Goal: Transaction & Acquisition: Purchase product/service

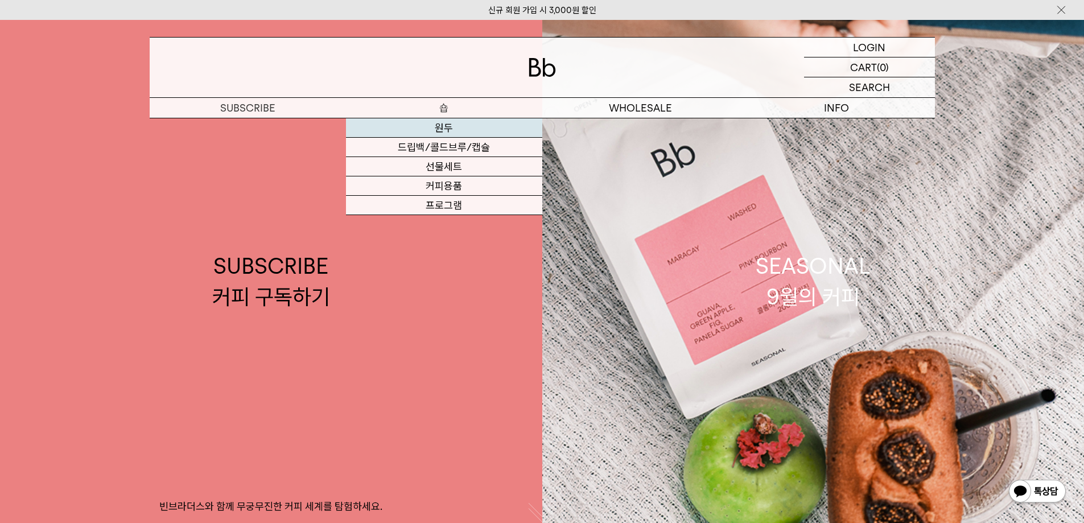
click at [446, 124] on link "원두" at bounding box center [444, 127] width 196 height 19
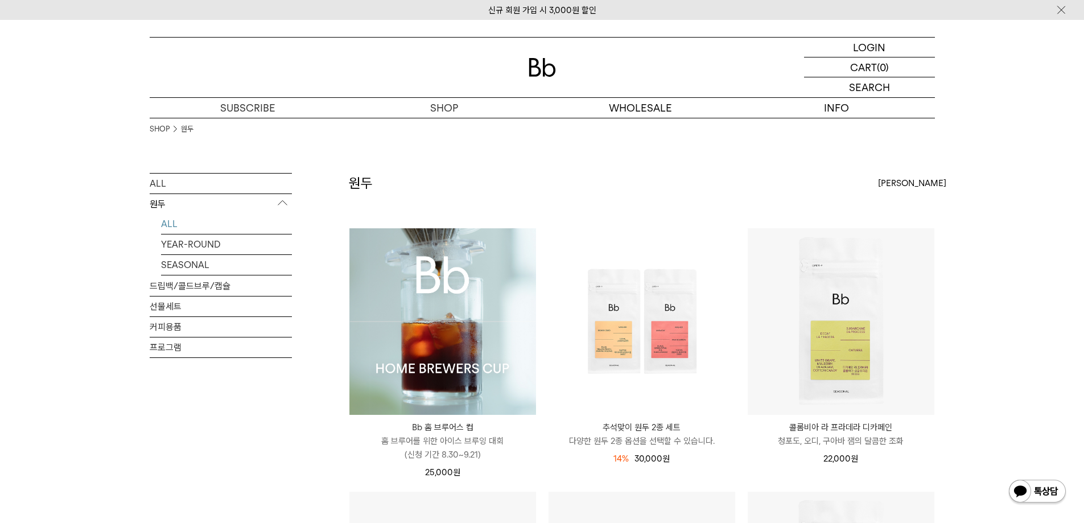
click at [480, 349] on img at bounding box center [442, 321] width 187 height 187
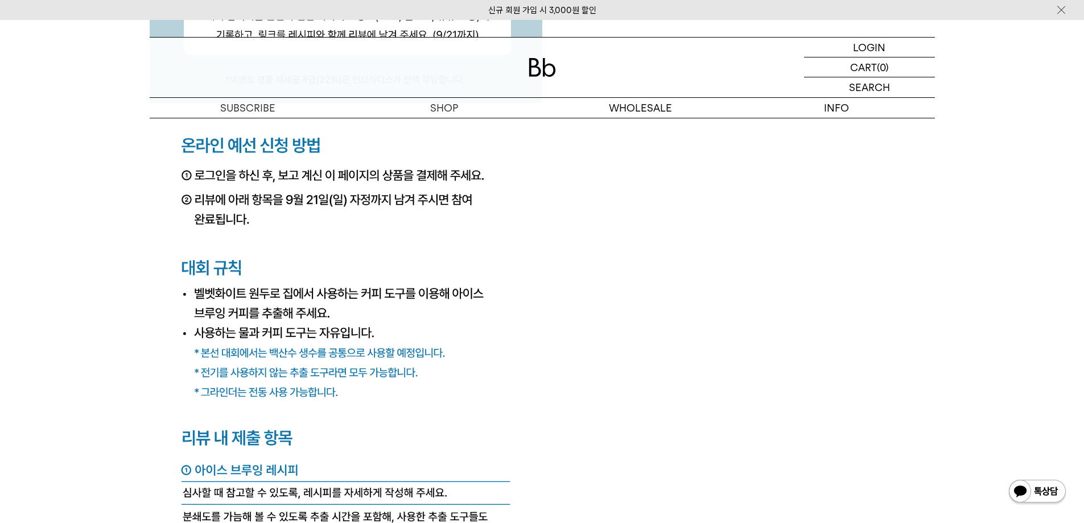
scroll to position [4665, 0]
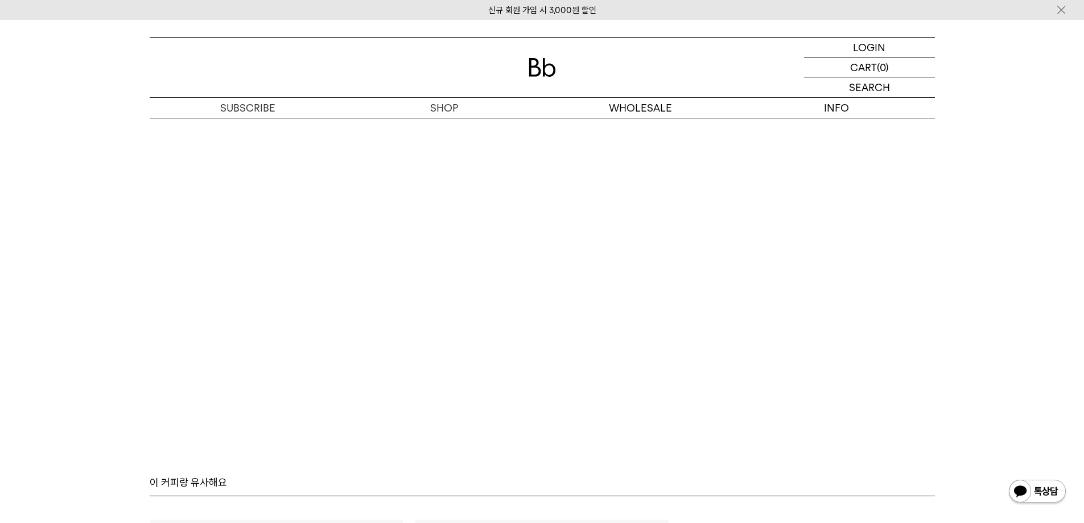
scroll to position [7338, 0]
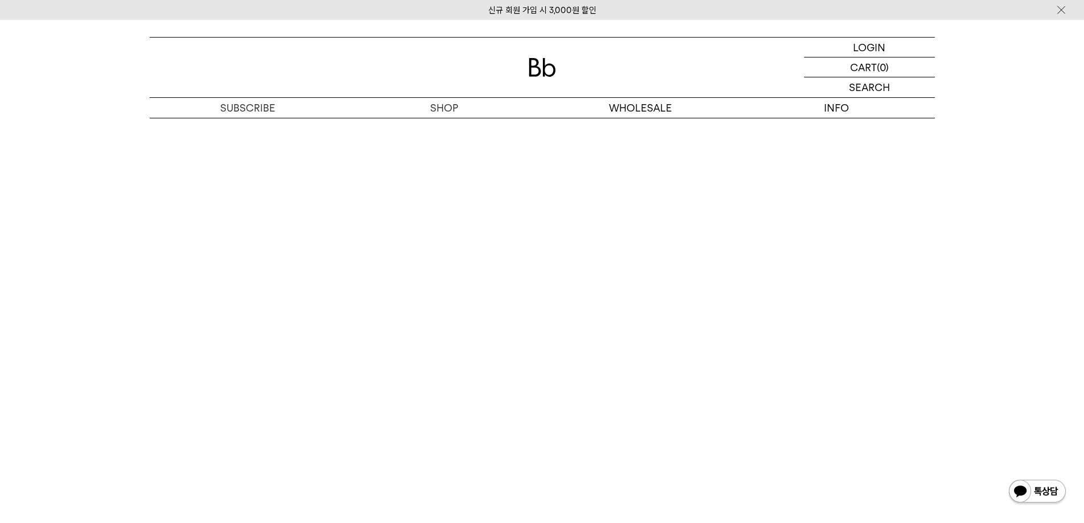
scroll to position [7119, 0]
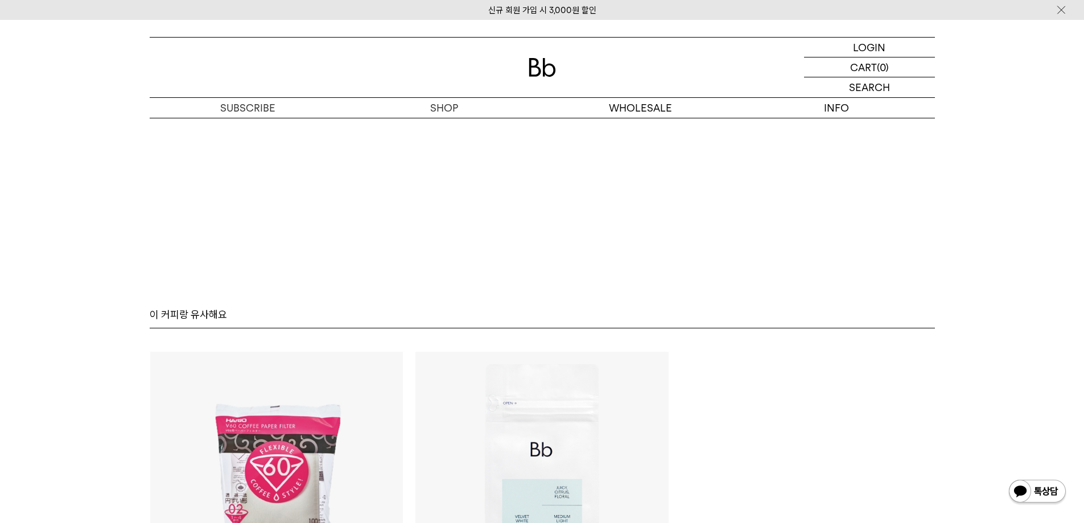
scroll to position [6664, 0]
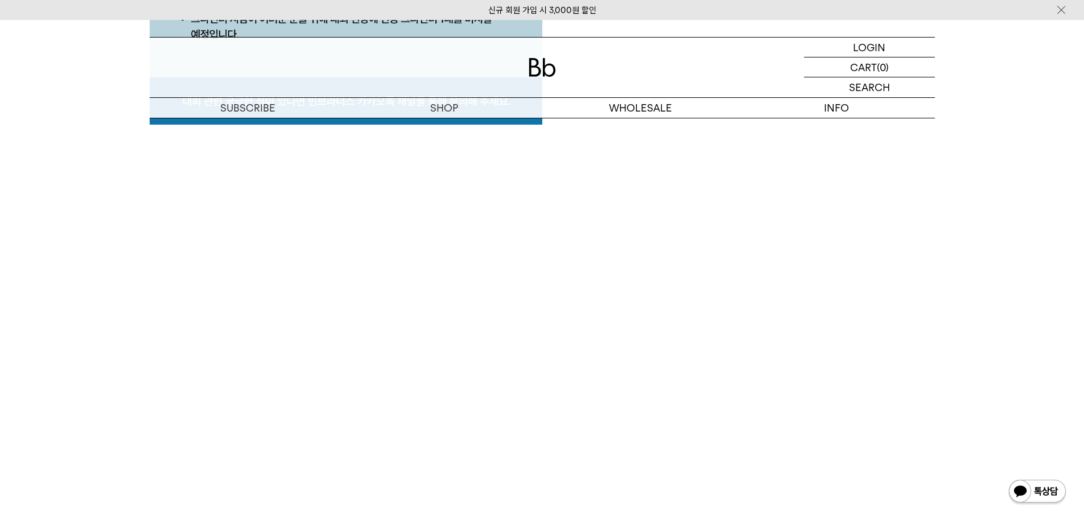
scroll to position [5753, 0]
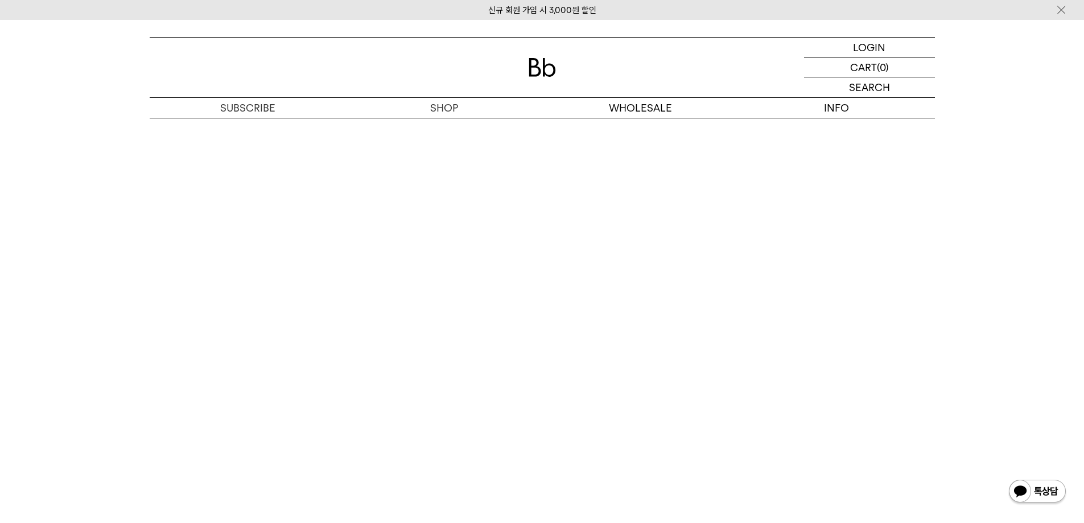
scroll to position [6265, 0]
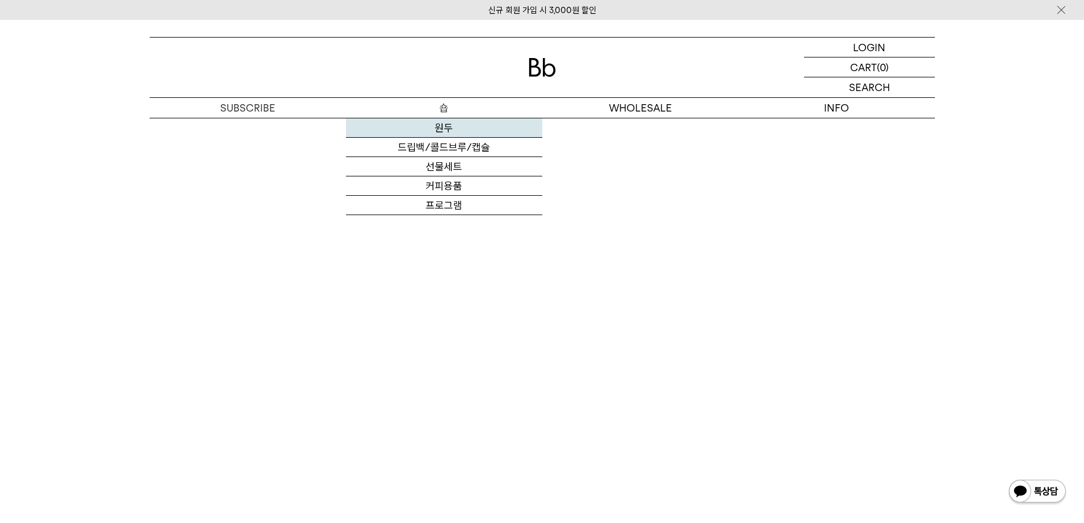
click at [444, 128] on link "원두" at bounding box center [444, 127] width 196 height 19
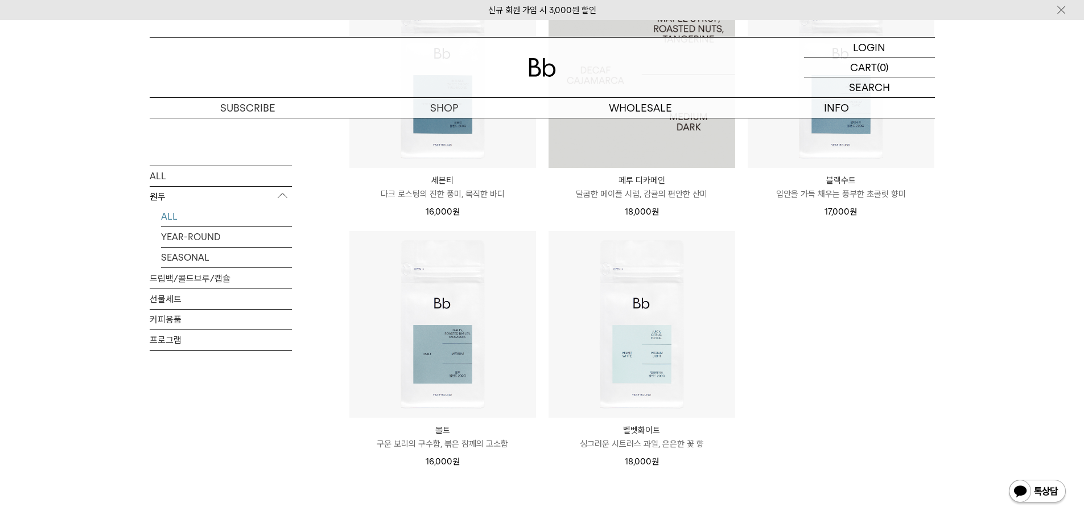
scroll to position [1024, 0]
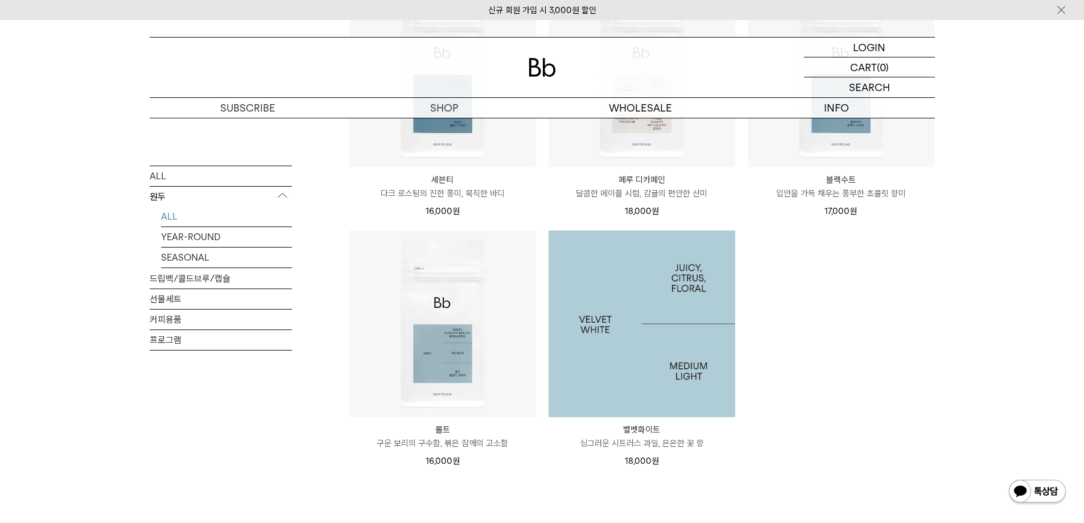
click at [613, 373] on img at bounding box center [641, 323] width 187 height 187
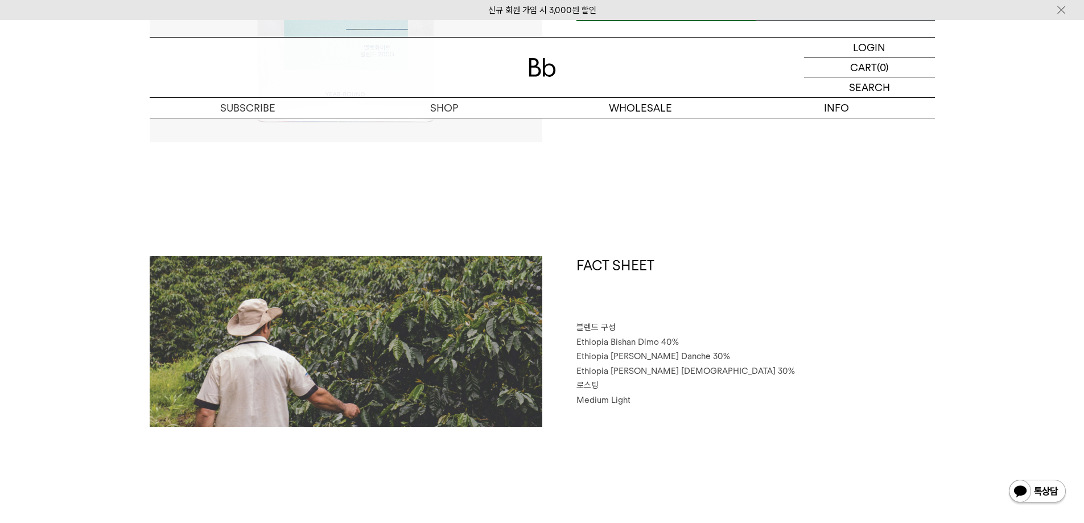
scroll to position [626, 0]
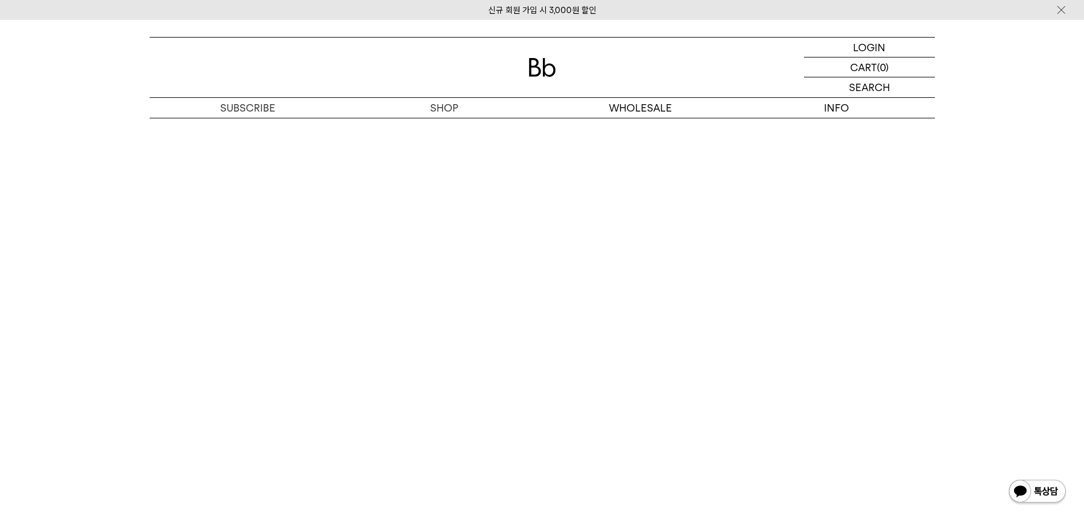
drag, startPoint x: 1087, startPoint y: 159, endPoint x: 849, endPoint y: 255, distance: 256.7
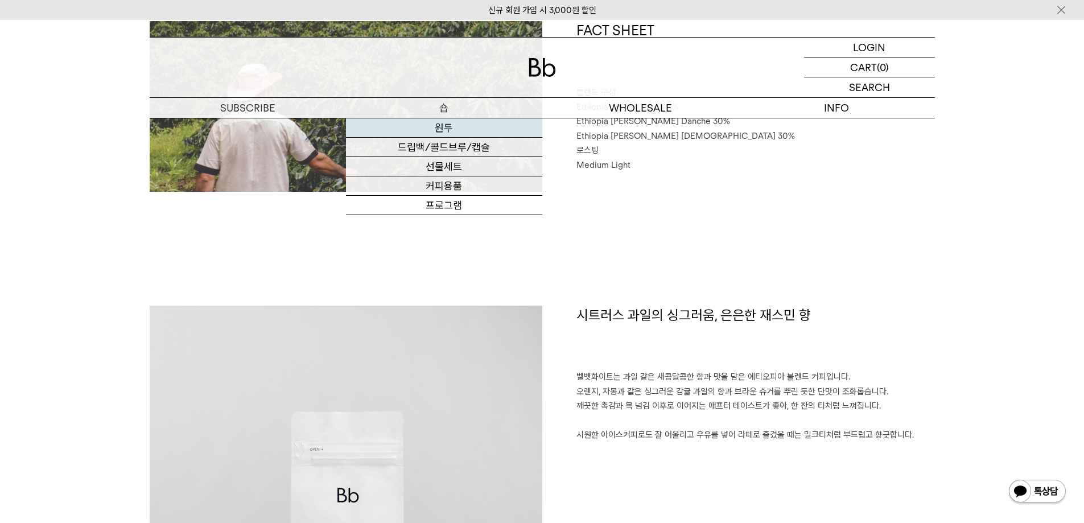
click at [442, 123] on link "원두" at bounding box center [444, 127] width 196 height 19
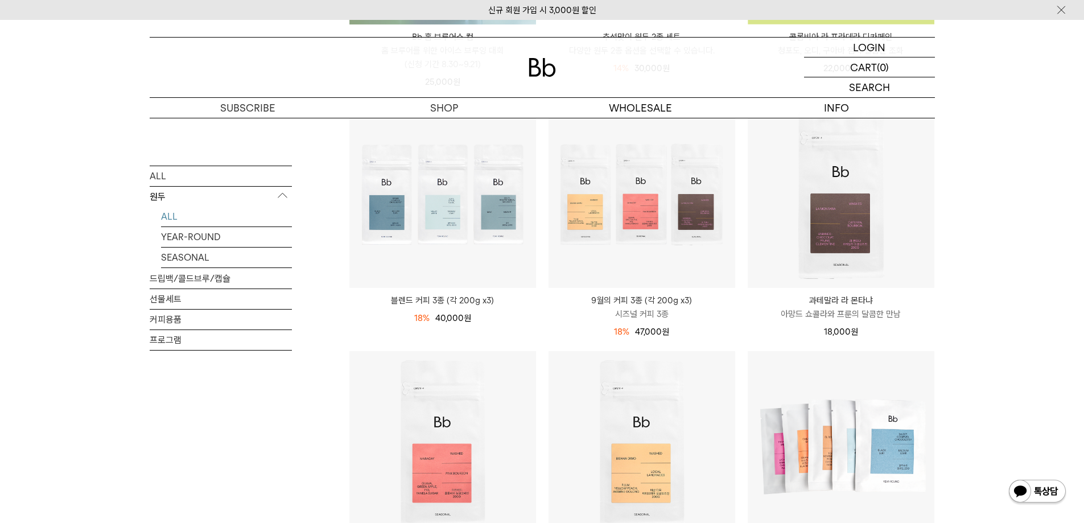
scroll to position [626, 0]
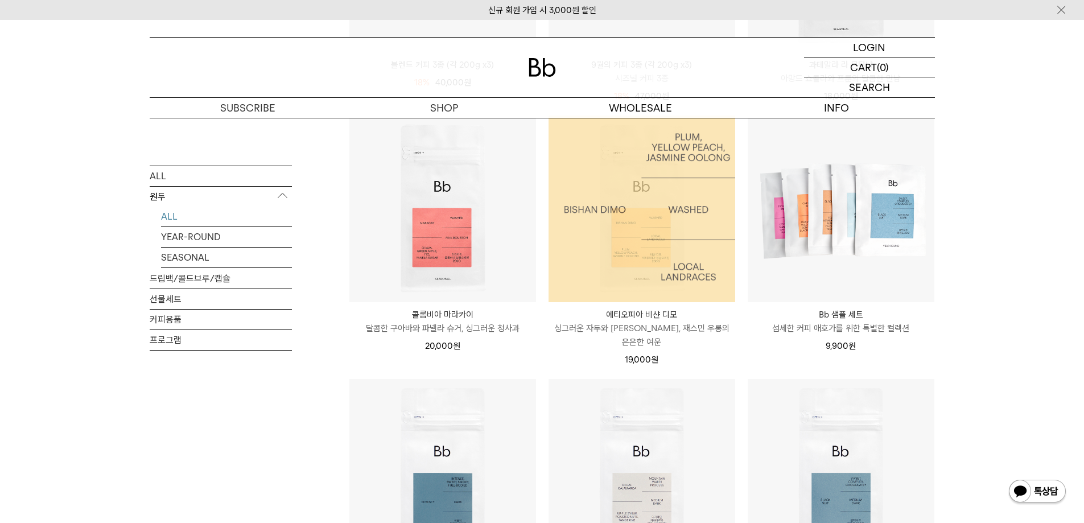
click at [594, 214] on img at bounding box center [641, 208] width 187 height 187
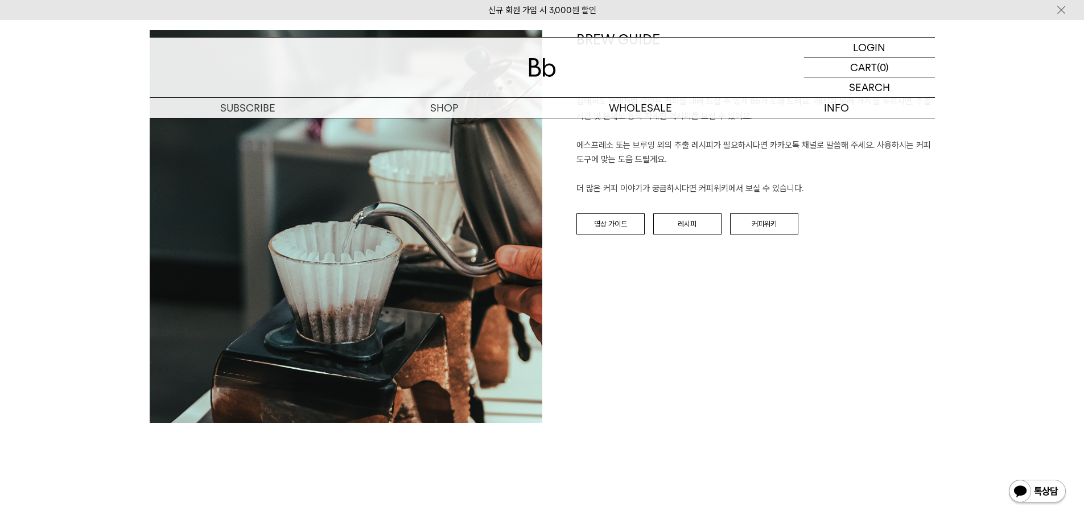
scroll to position [1308, 0]
click at [688, 234] on link "레시피" at bounding box center [687, 225] width 68 height 22
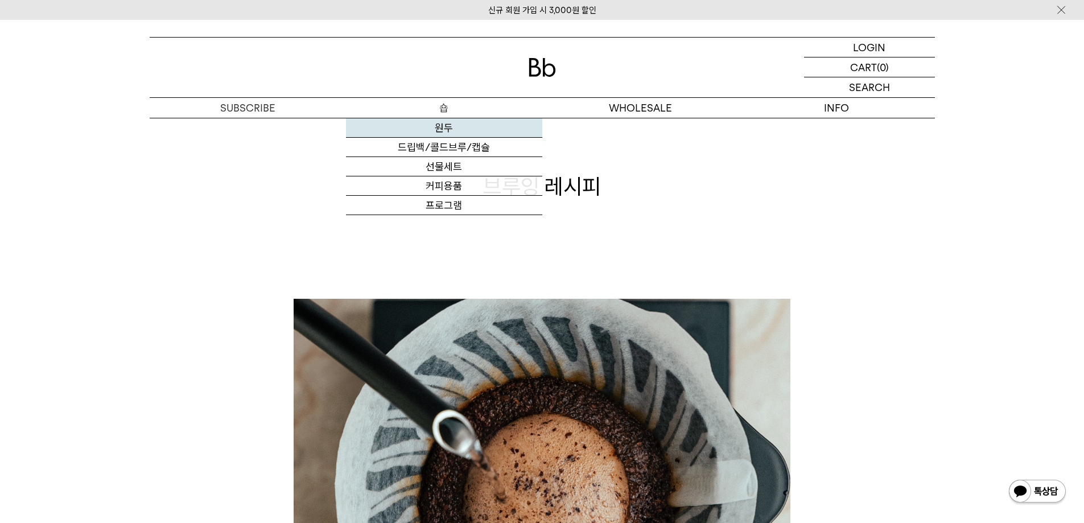
click at [432, 123] on link "원두" at bounding box center [444, 127] width 196 height 19
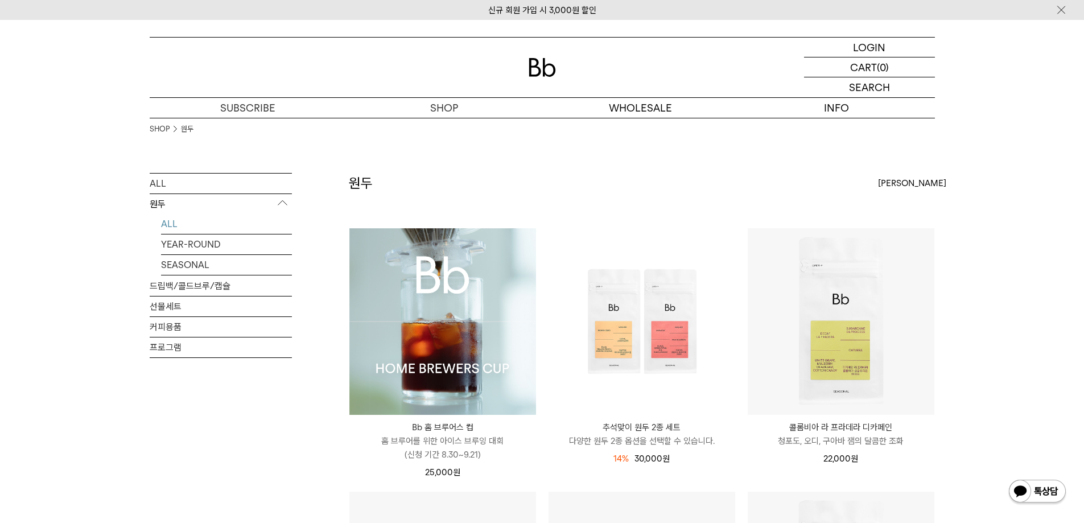
click at [435, 304] on img at bounding box center [442, 321] width 187 height 187
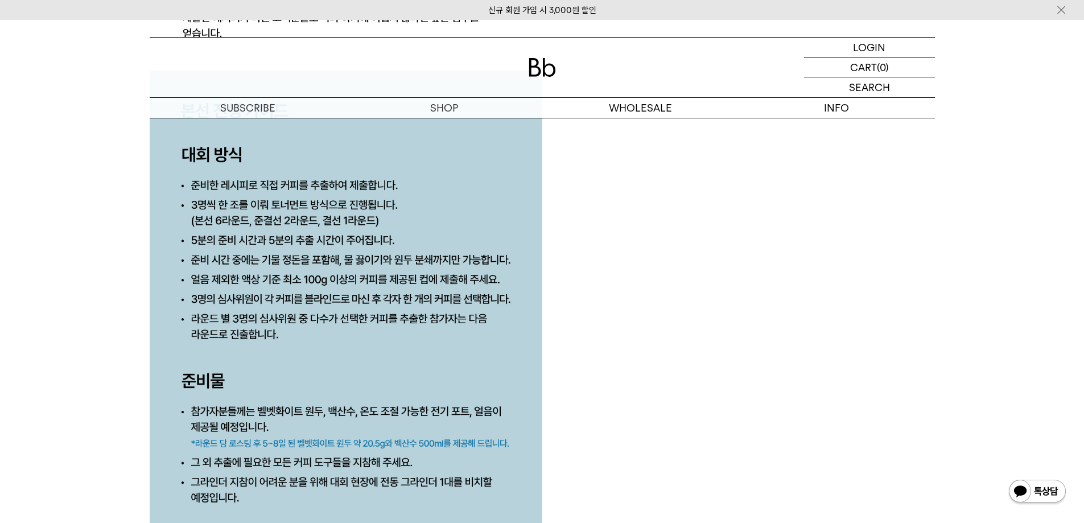
scroll to position [5518, 0]
